Goal: Task Accomplishment & Management: Use online tool/utility

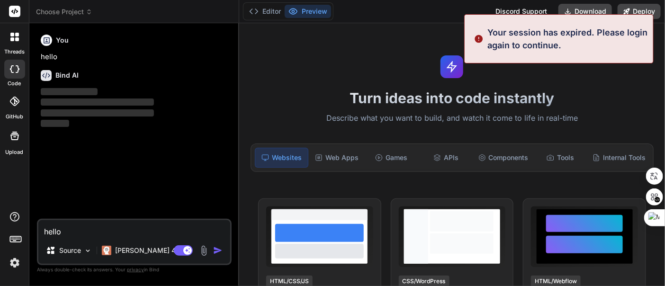
type textarea "x"
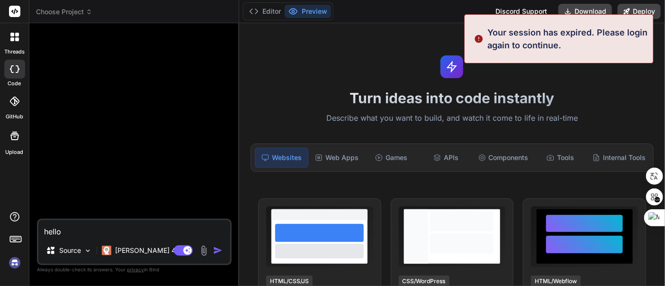
scroll to position [18, 0]
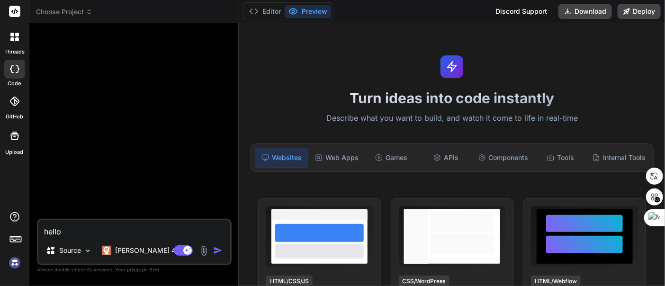
click at [17, 262] on img at bounding box center [15, 263] width 16 height 16
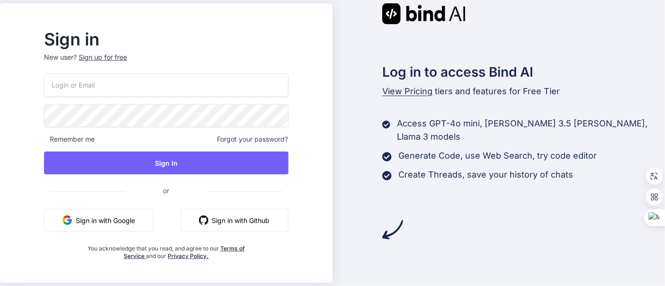
drag, startPoint x: 119, startPoint y: 214, endPoint x: 124, endPoint y: 215, distance: 5.3
click at [119, 214] on button "Sign in with Google" at bounding box center [98, 220] width 109 height 23
click at [133, 218] on button "Sign in with Google" at bounding box center [98, 220] width 109 height 23
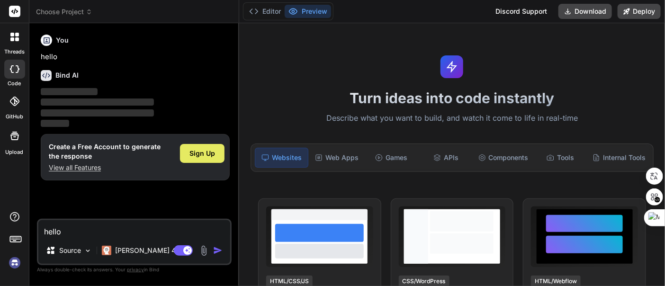
click at [206, 151] on span "Sign Up" at bounding box center [202, 153] width 26 height 9
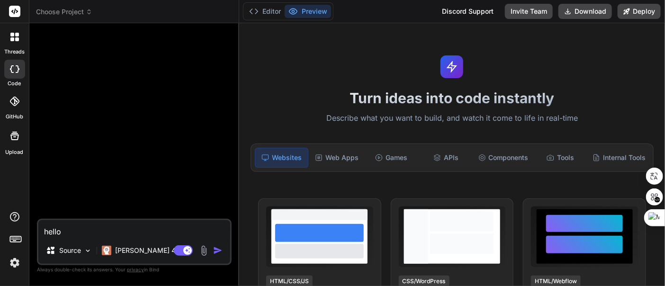
type textarea "x"
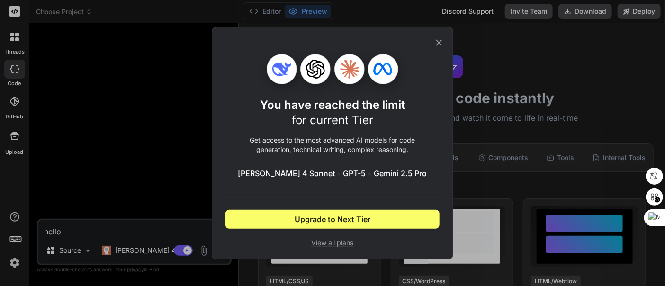
click at [442, 41] on icon at bounding box center [439, 42] width 10 height 10
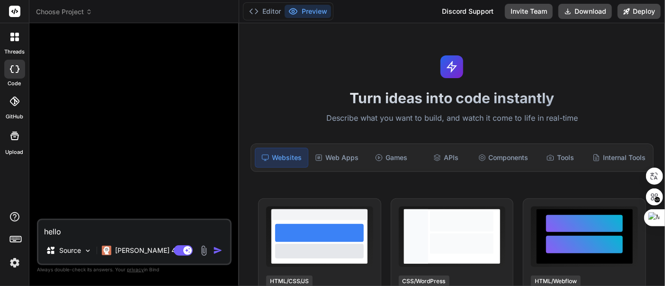
click at [101, 232] on textarea "hello" at bounding box center [134, 228] width 192 height 17
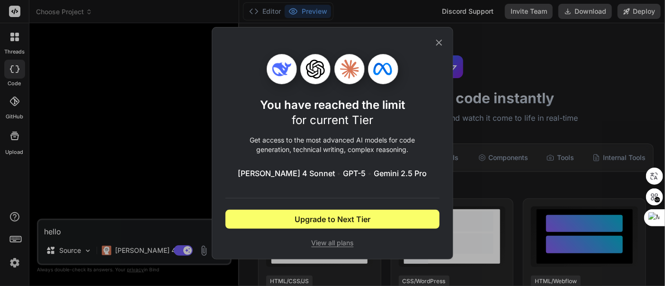
click at [440, 40] on icon at bounding box center [439, 42] width 10 height 10
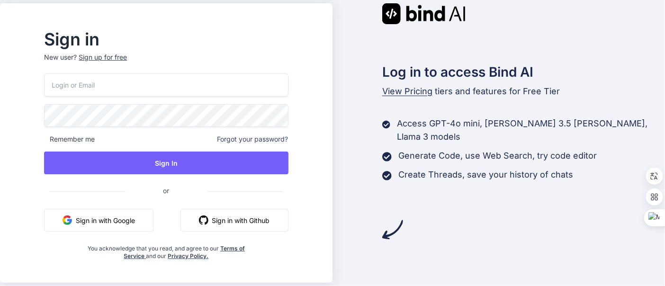
click at [121, 224] on button "Sign in with Google" at bounding box center [98, 220] width 109 height 23
